Goal: Task Accomplishment & Management: Use online tool/utility

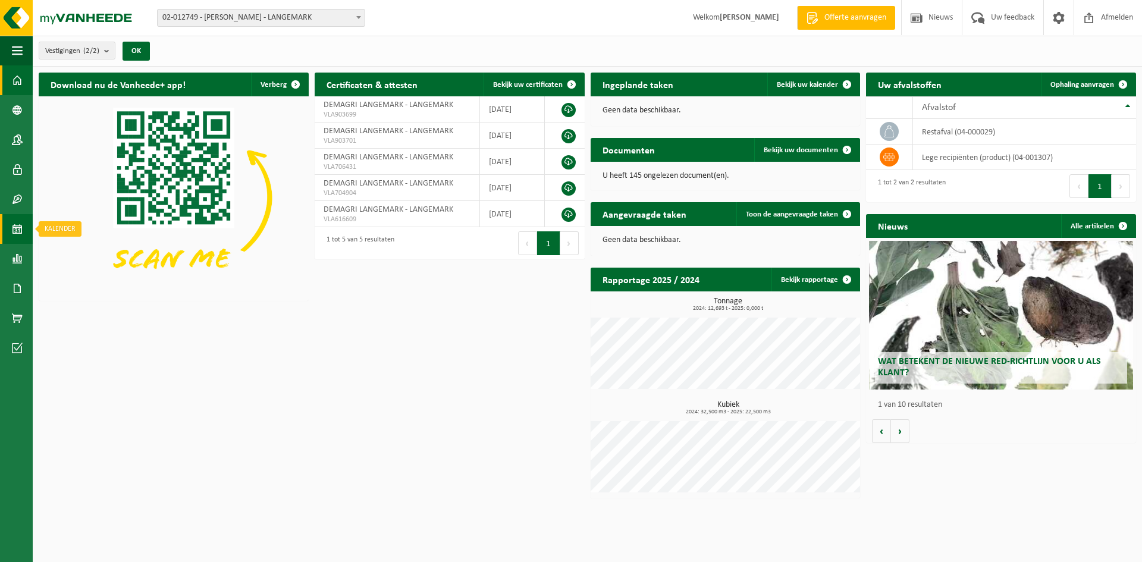
click at [11, 224] on link "Kalender" at bounding box center [16, 229] width 33 height 30
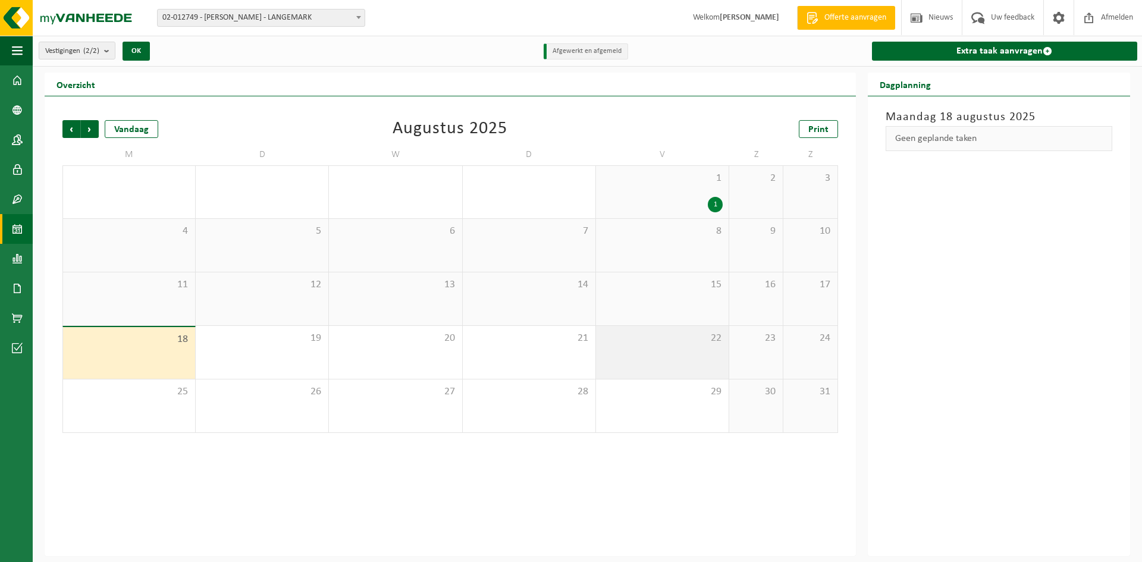
click at [635, 344] on div "22" at bounding box center [662, 352] width 133 height 53
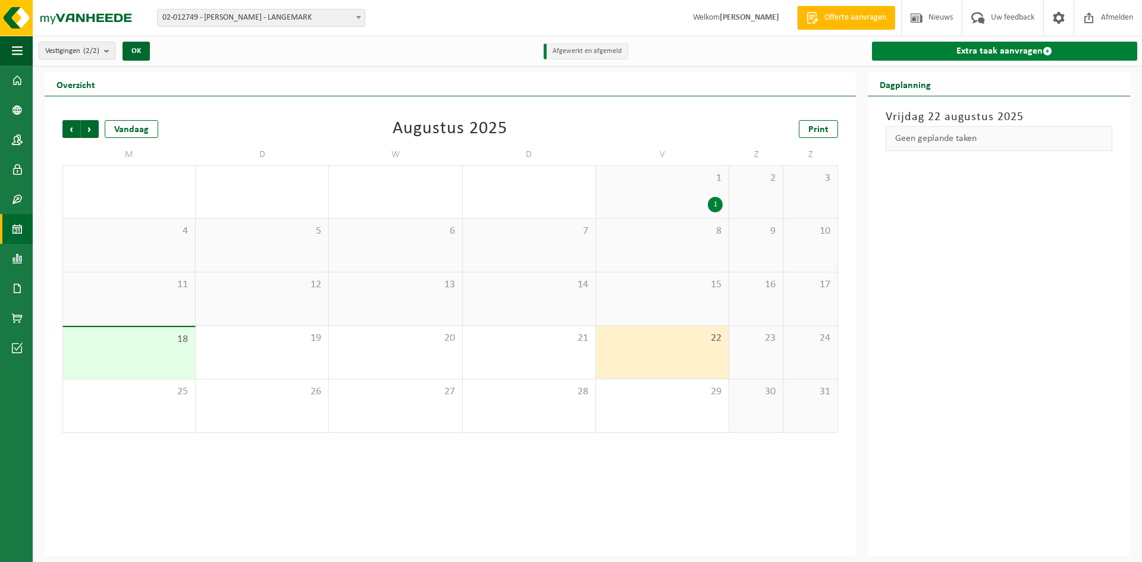
click at [989, 48] on link "Extra taak aanvragen" at bounding box center [1004, 51] width 265 height 19
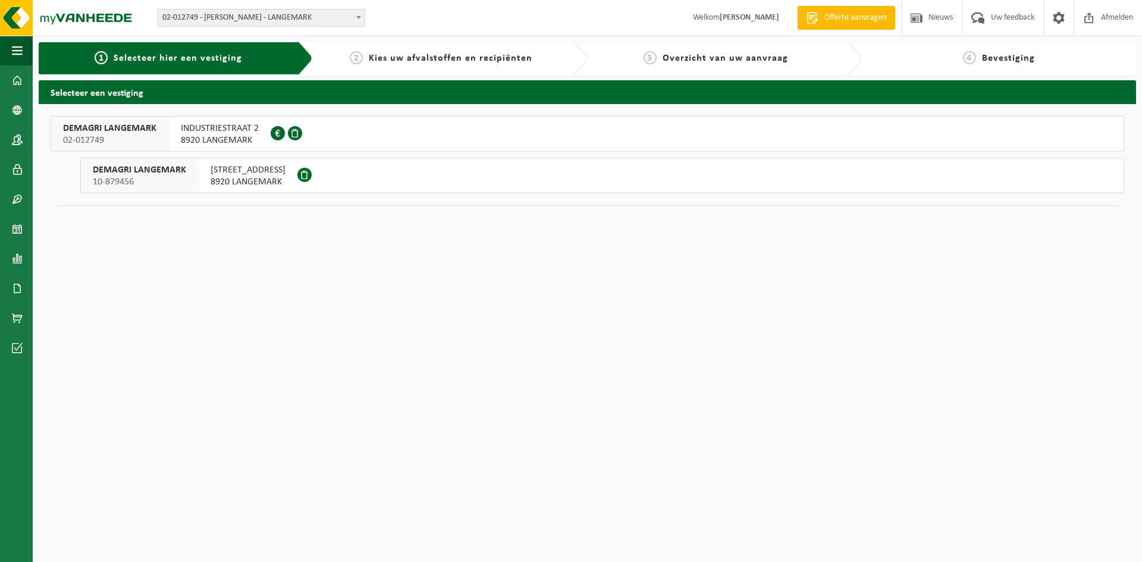
click at [236, 174] on span "POELKAPELLESTRAAT 67" at bounding box center [248, 170] width 75 height 12
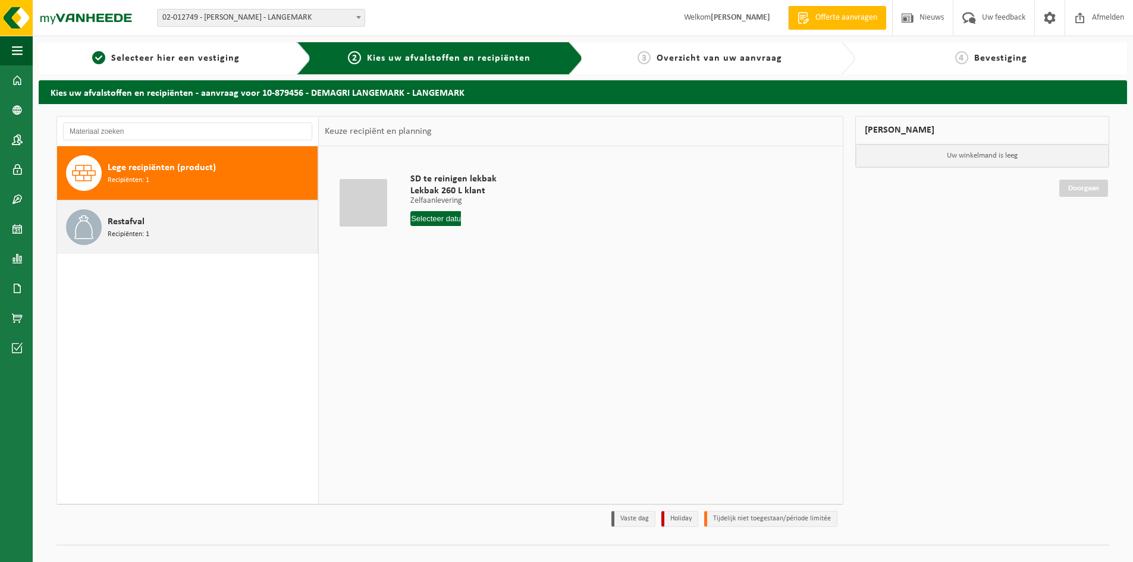
click at [144, 236] on span "Recipiënten: 1" at bounding box center [129, 234] width 42 height 11
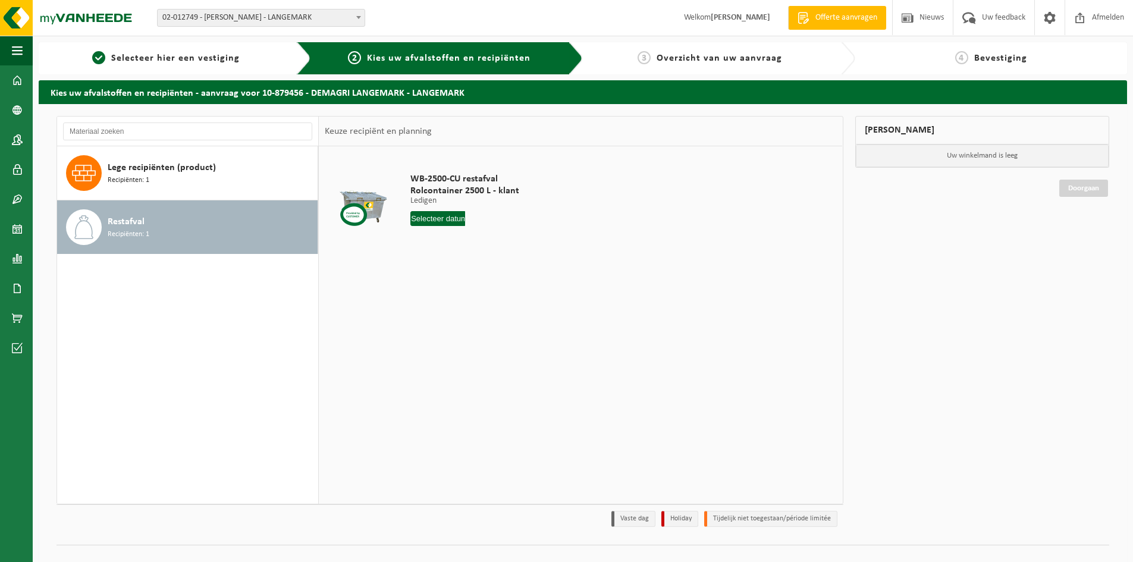
click at [433, 220] on input "text" at bounding box center [438, 218] width 55 height 15
click at [509, 347] on div "22" at bounding box center [505, 343] width 21 height 19
type input "Van 2025-08-22"
click at [455, 267] on button "In winkelmand" at bounding box center [444, 263] width 65 height 19
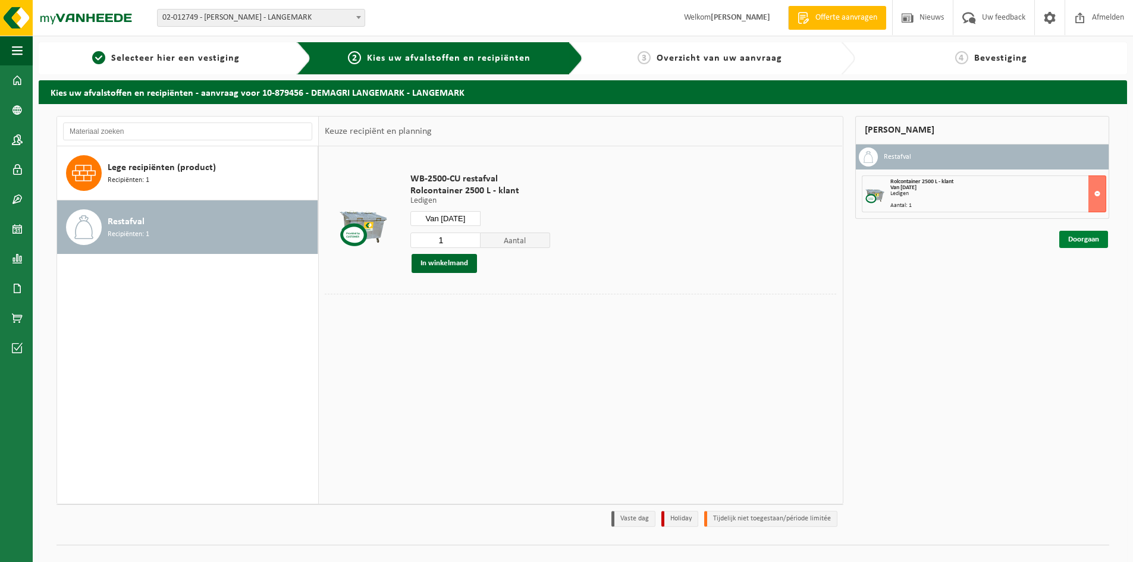
click at [1085, 240] on link "Doorgaan" at bounding box center [1084, 239] width 49 height 17
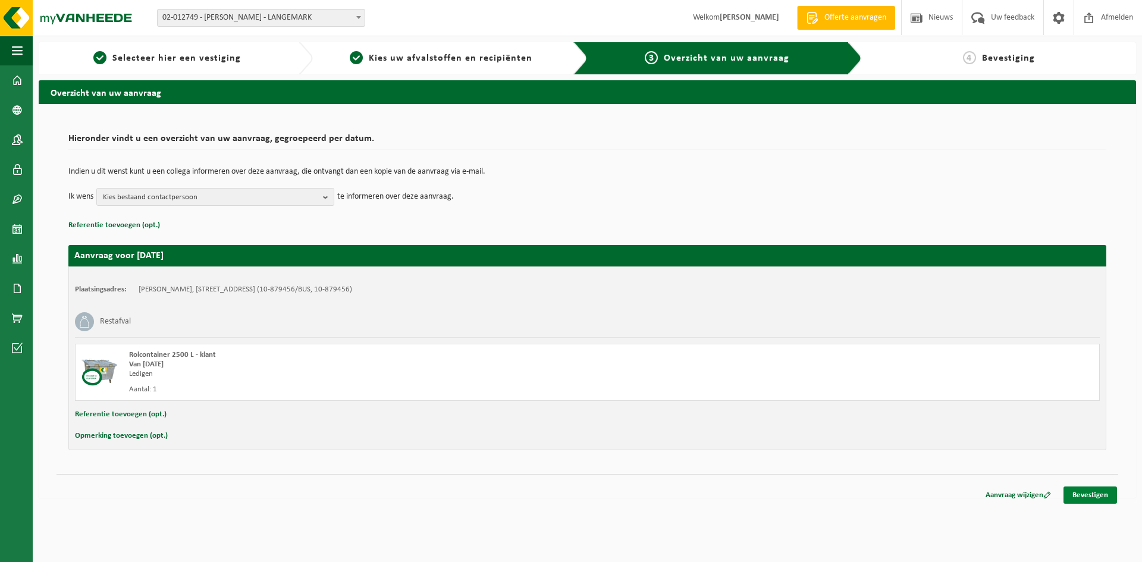
click at [1083, 495] on link "Bevestigen" at bounding box center [1091, 495] width 54 height 17
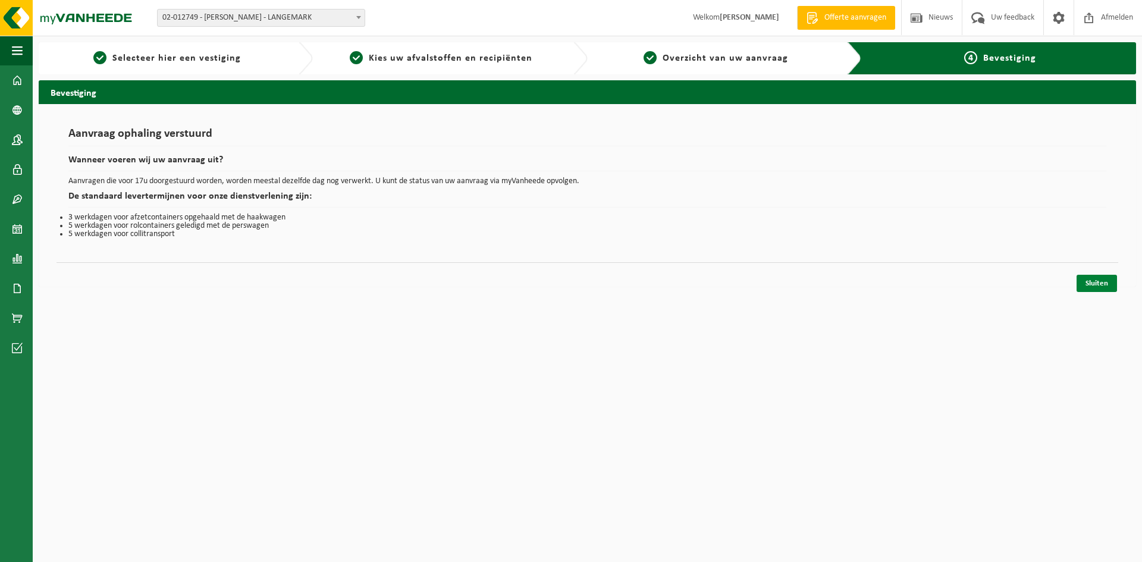
click at [1104, 283] on link "Sluiten" at bounding box center [1097, 283] width 40 height 17
